Goal: Obtain resource: Download file/media

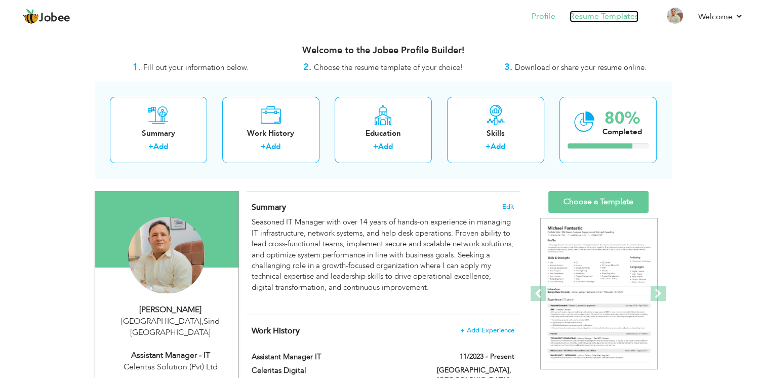
click at [589, 20] on link "Resume Templates" at bounding box center [603, 17] width 69 height 12
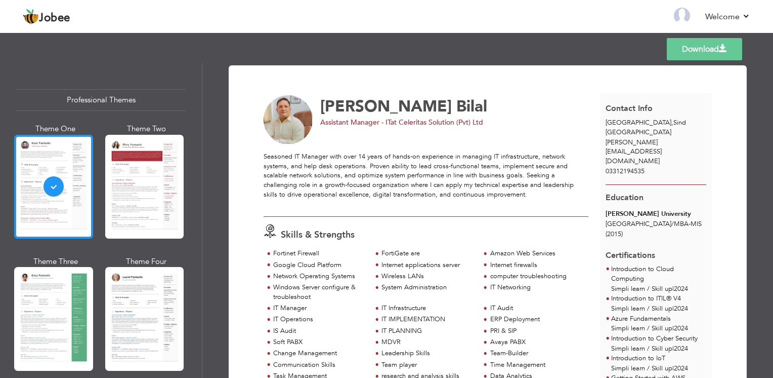
click at [69, 192] on div at bounding box center [53, 187] width 79 height 104
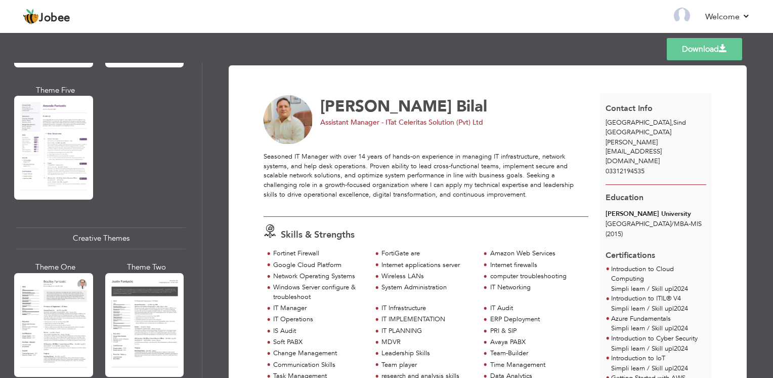
scroll to position [1750, 0]
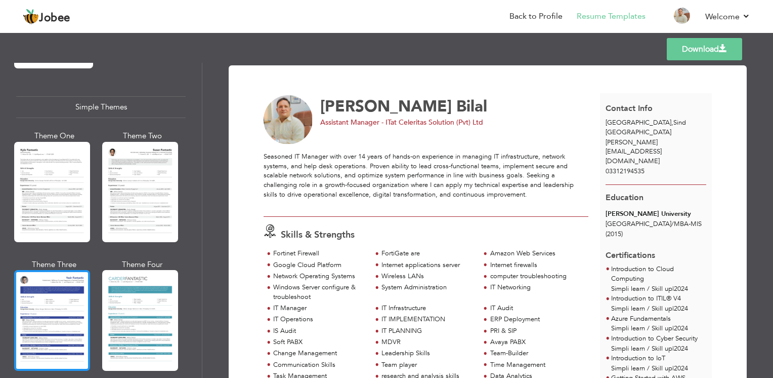
click at [52, 270] on div at bounding box center [52, 320] width 76 height 100
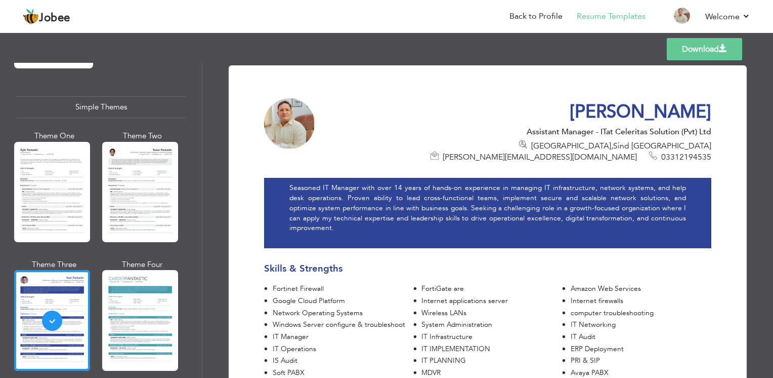
click at [685, 43] on link "Download" at bounding box center [704, 49] width 75 height 22
